Goal: Transaction & Acquisition: Purchase product/service

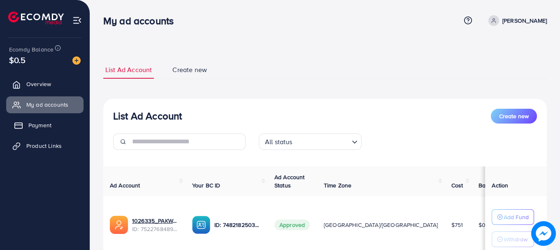
click at [39, 126] on span "Payment" at bounding box center [39, 125] width 23 height 8
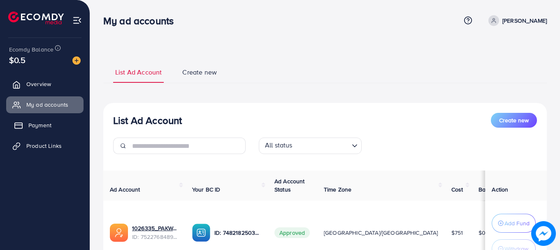
click at [50, 127] on span "Payment" at bounding box center [39, 125] width 23 height 8
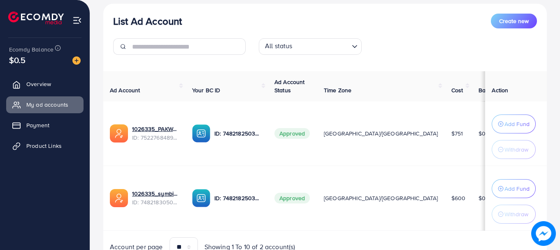
scroll to position [124, 0]
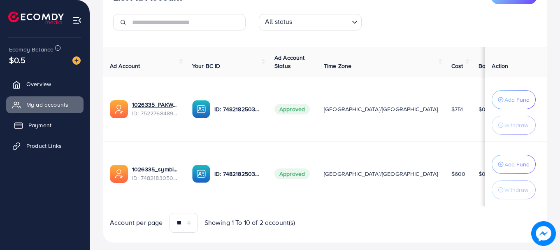
click at [32, 125] on span "Payment" at bounding box center [39, 125] width 23 height 8
click at [36, 128] on span "Payment" at bounding box center [39, 125] width 23 height 8
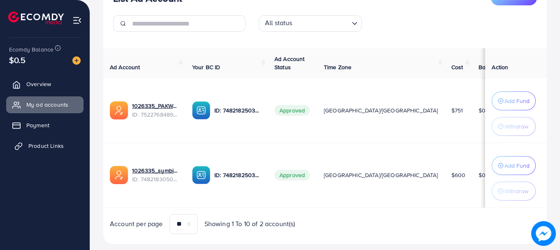
click at [40, 147] on span "Product Links" at bounding box center [45, 146] width 35 height 8
click at [43, 130] on link "Payment" at bounding box center [44, 125] width 77 height 16
click at [81, 56] on div "Add balance" at bounding box center [76, 47] width 43 height 19
click at [80, 57] on img at bounding box center [76, 60] width 8 height 8
click at [75, 61] on img at bounding box center [76, 60] width 8 height 8
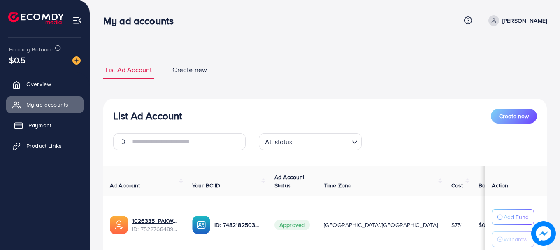
click at [44, 133] on link "Payment" at bounding box center [44, 125] width 77 height 16
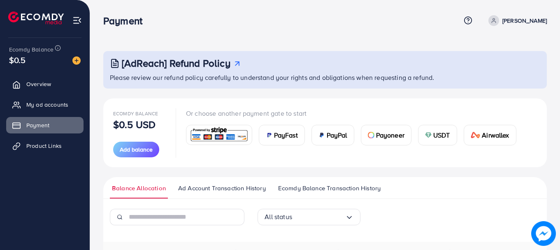
click at [223, 134] on img at bounding box center [219, 135] width 61 height 18
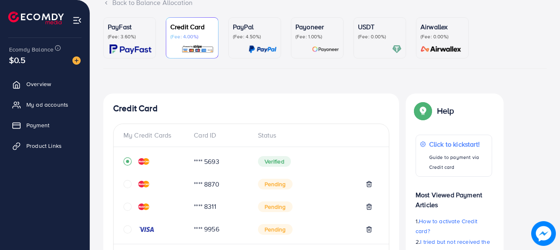
scroll to position [60, 0]
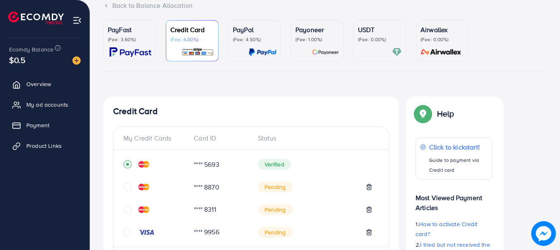
click at [130, 23] on link "PayFast (Fee: 3.60%)" at bounding box center [129, 40] width 53 height 41
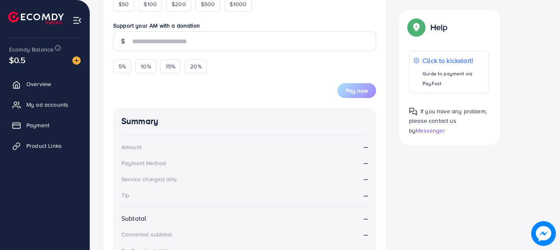
scroll to position [184, 0]
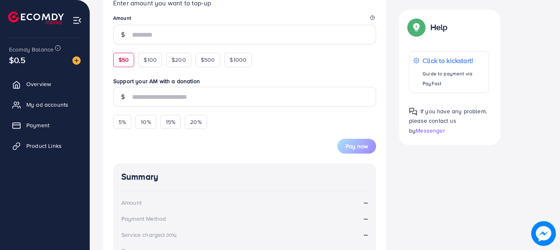
click at [126, 64] on div "$50" at bounding box center [123, 60] width 21 height 14
type input "**"
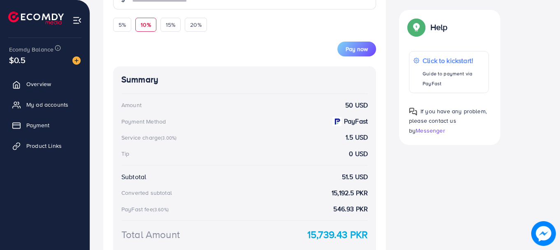
scroll to position [270, 0]
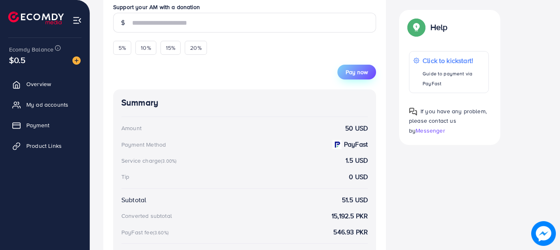
click at [357, 77] on button "Pay now" at bounding box center [357, 72] width 39 height 15
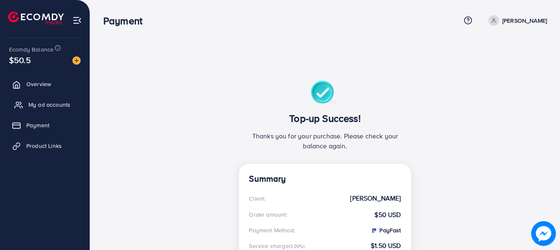
click at [57, 99] on link "My ad accounts" at bounding box center [44, 104] width 77 height 16
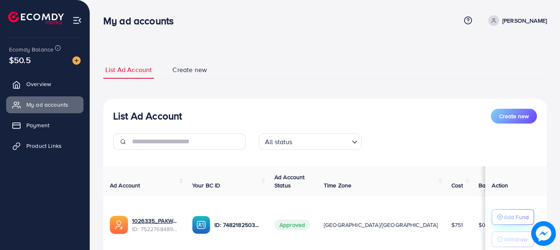
click at [509, 221] on p "Add Fund" at bounding box center [516, 217] width 25 height 10
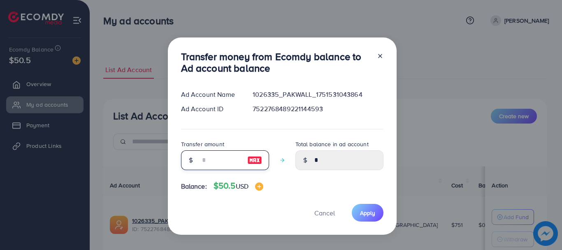
click at [207, 154] on input "number" at bounding box center [220, 160] width 41 height 20
type input "*"
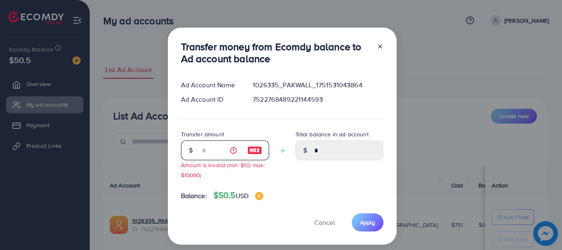
type input "****"
type input "**"
type input "*****"
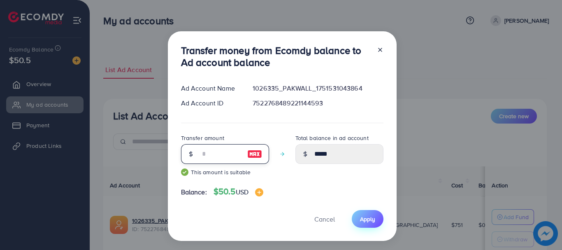
type input "**"
click at [368, 223] on span "Apply" at bounding box center [367, 219] width 15 height 8
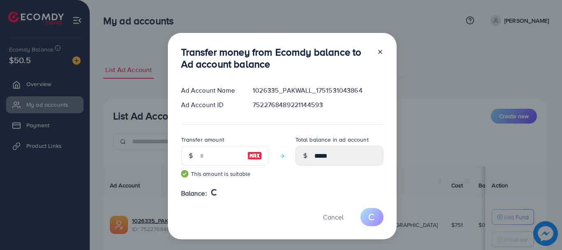
type input "*"
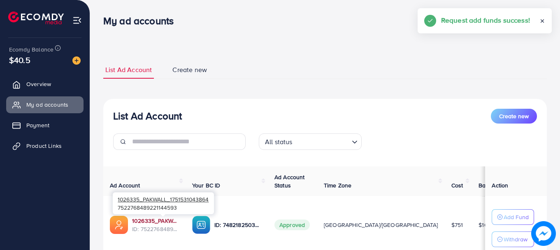
click at [176, 223] on link "1026335_PAKWALL_1751531043864" at bounding box center [155, 221] width 47 height 8
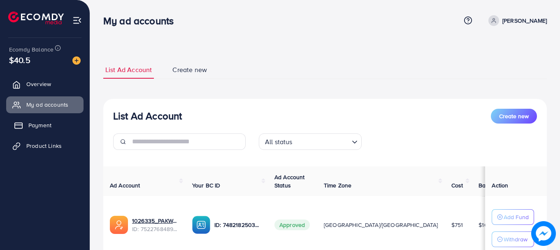
click at [26, 127] on link "Payment" at bounding box center [44, 125] width 77 height 16
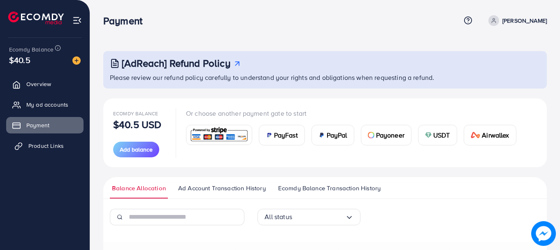
click at [37, 147] on span "Product Links" at bounding box center [45, 146] width 35 height 8
click at [30, 147] on span "Product Links" at bounding box center [45, 146] width 35 height 8
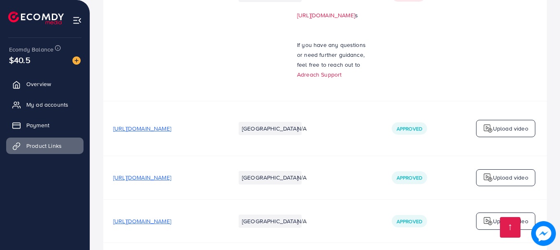
scroll to position [2882, 0]
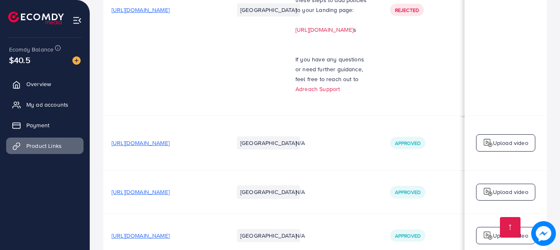
scroll to position [0, 0]
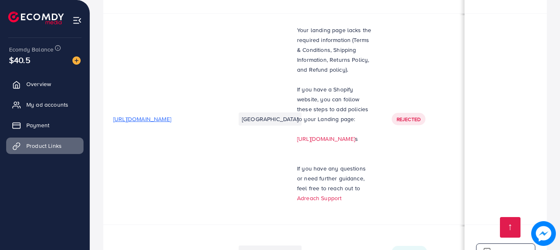
scroll to position [2758, 0]
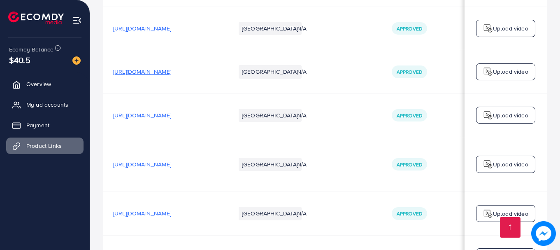
scroll to position [4529, 0]
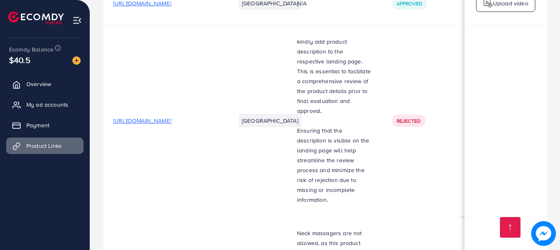
scroll to position [4035, 0]
